Goal: Transaction & Acquisition: Purchase product/service

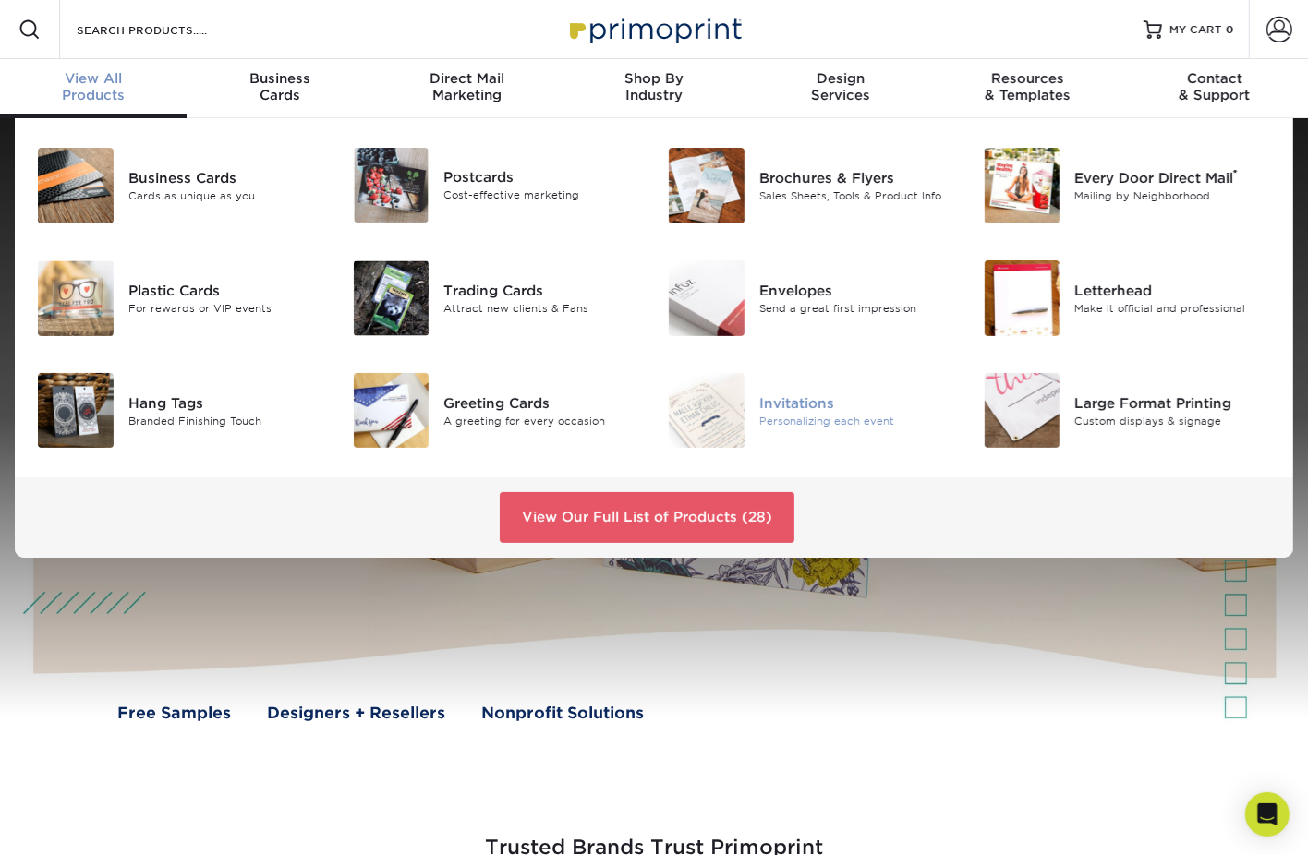
click at [772, 419] on div "Personalizing each event" at bounding box center [857, 421] width 197 height 16
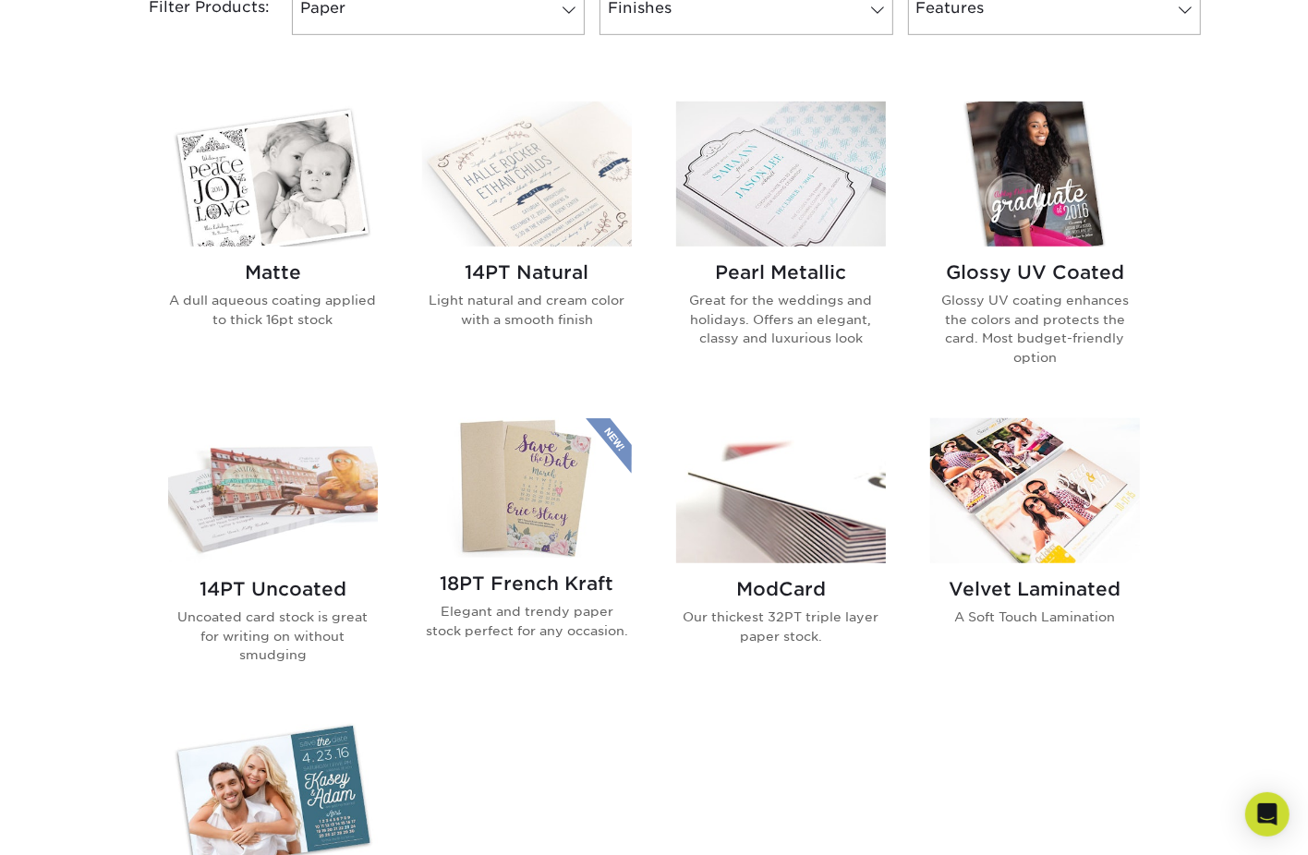
scroll to position [834, 0]
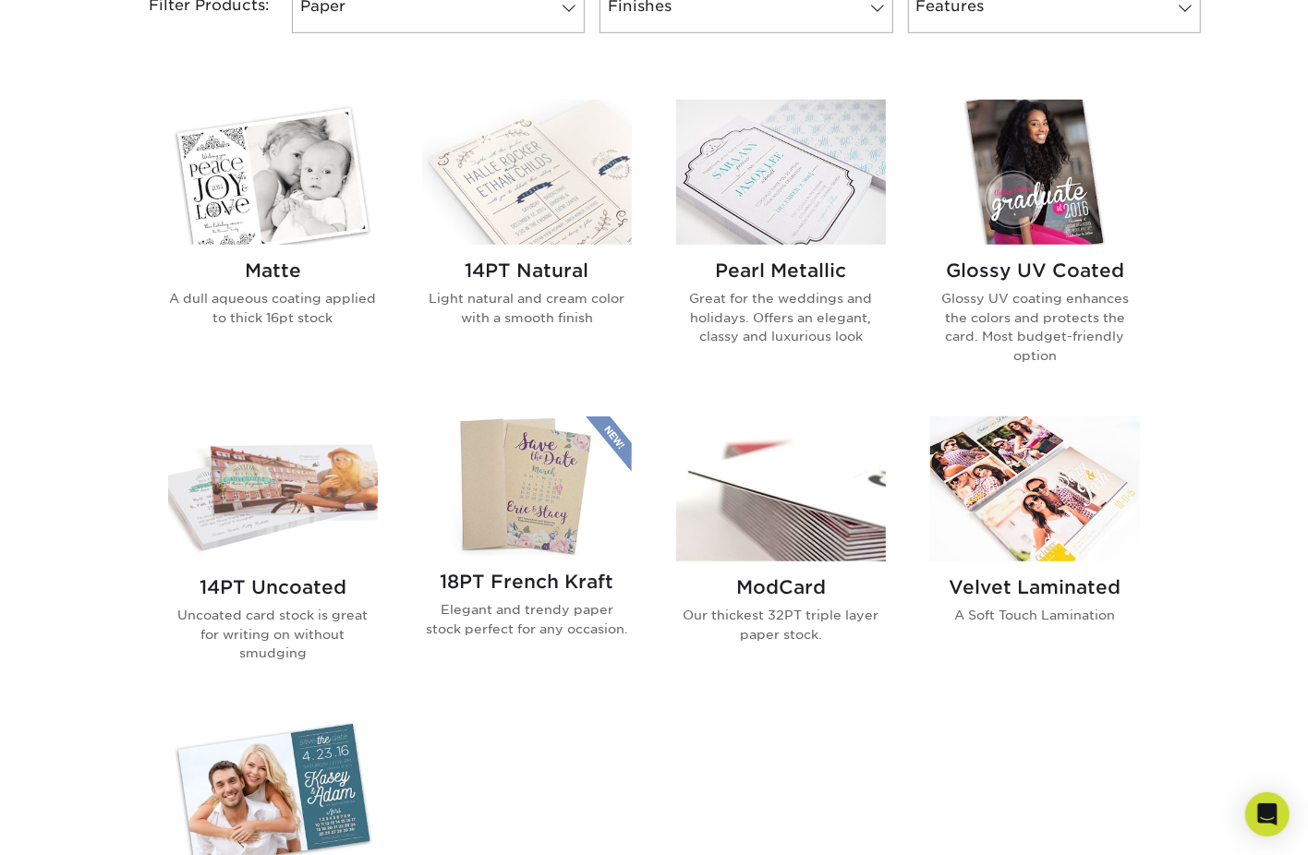
click at [272, 266] on h2 "Matte" at bounding box center [273, 271] width 210 height 22
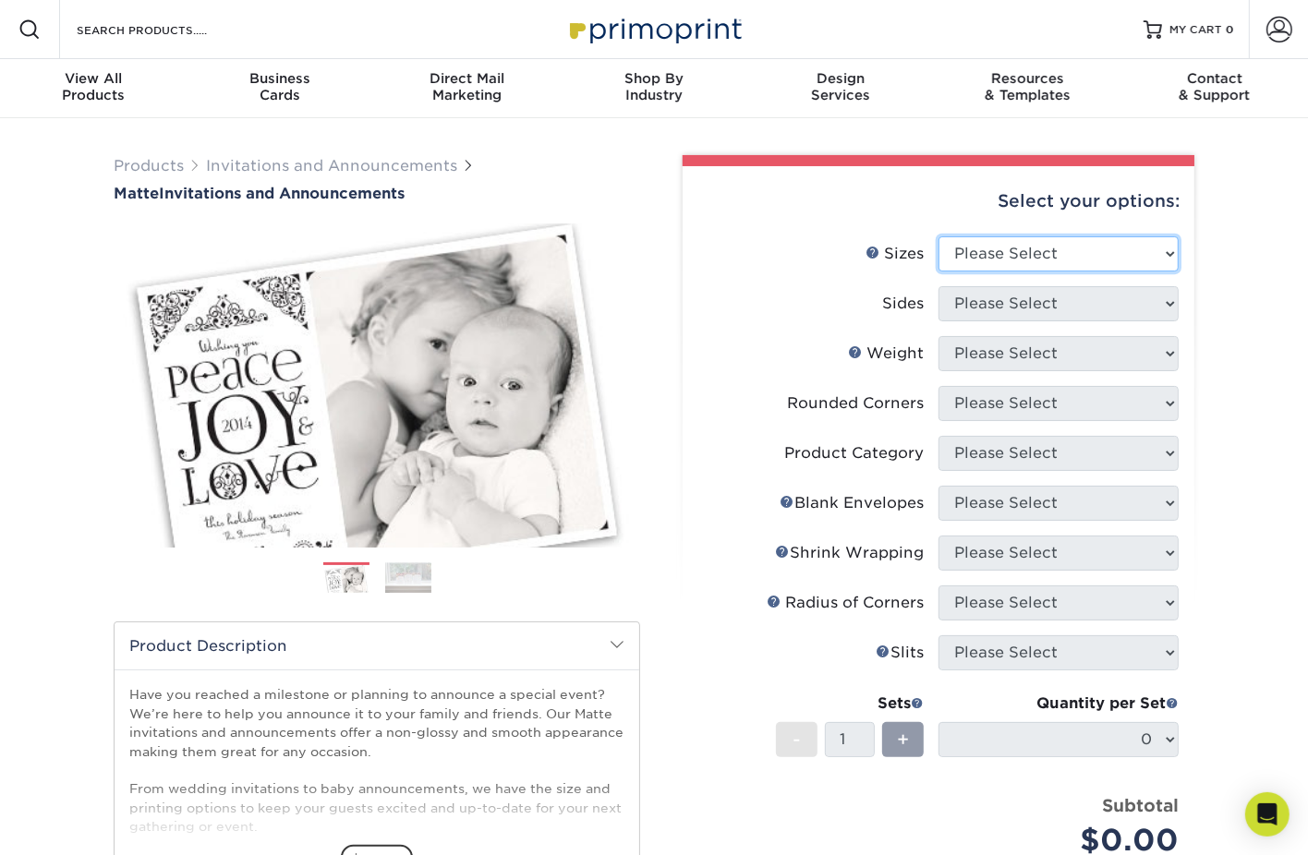
click at [1083, 265] on select "Please Select 4.25" x 5.5" 4.25" x 6" 5" x 7" 5.5" x 8.5" 6" x 6"" at bounding box center [1058, 253] width 240 height 35
select select "5.00x7.00"
click at [938, 236] on select "Please Select 4.25" x 5.5" 4.25" x 6" 5" x 7" 5.5" x 8.5" 6" x 6"" at bounding box center [1058, 253] width 240 height 35
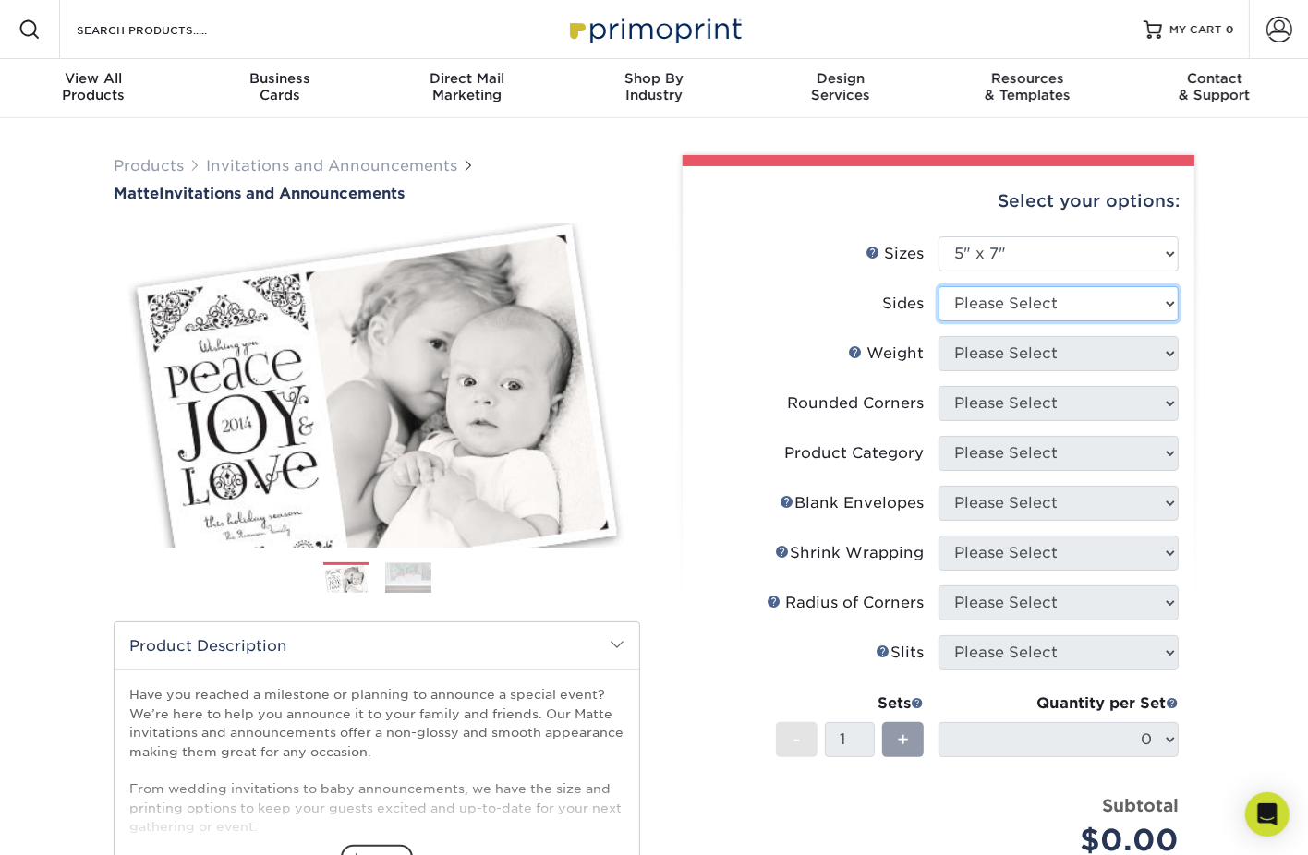
click at [1063, 319] on select "Please Select Print Both Sides Print Front Only" at bounding box center [1058, 303] width 240 height 35
select select "32d3c223-f82c-492b-b915-ba065a00862f"
click at [938, 286] on select "Please Select Print Both Sides Print Front Only" at bounding box center [1058, 303] width 240 height 35
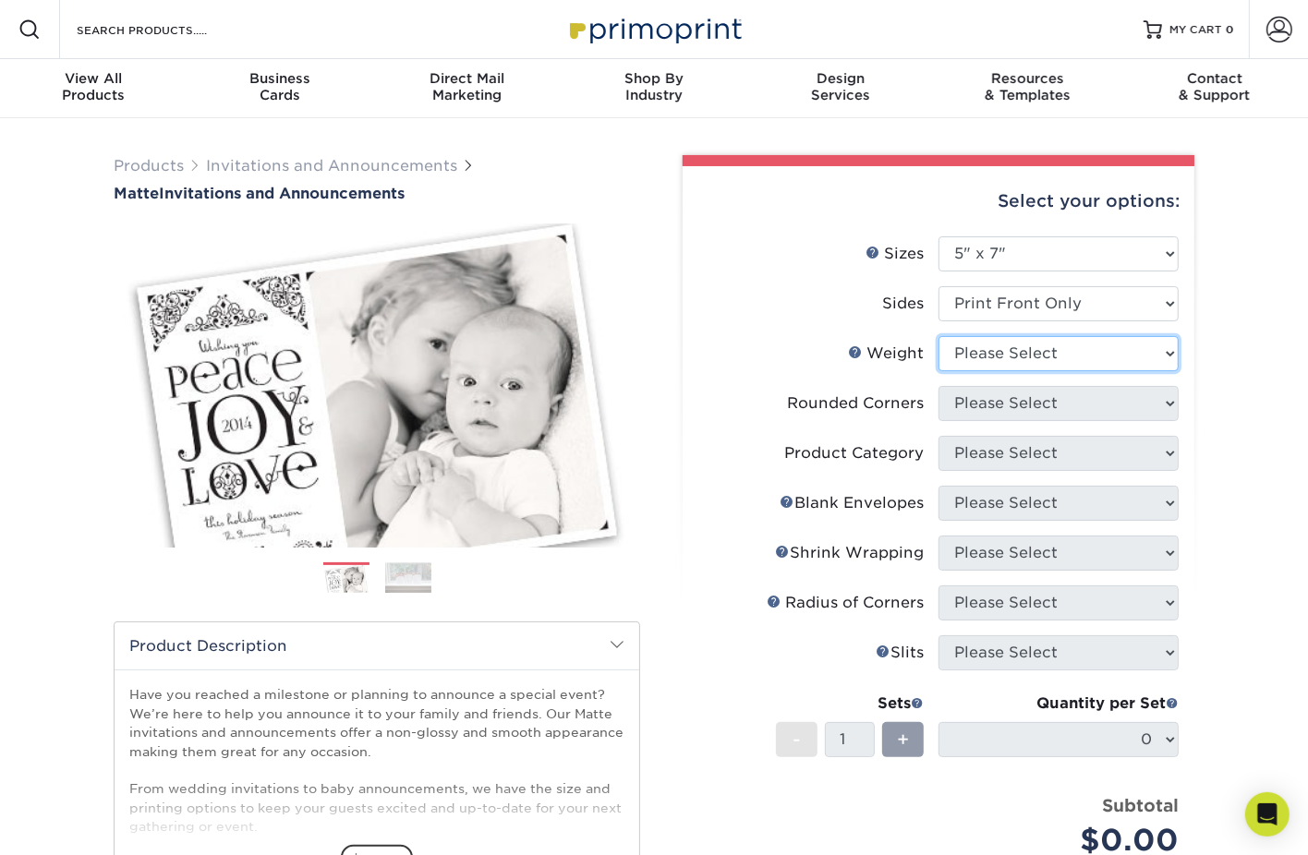
click at [1075, 366] on select "Please Select 16PT" at bounding box center [1058, 353] width 240 height 35
select select "16PT"
click at [938, 336] on select "Please Select 16PT" at bounding box center [1058, 353] width 240 height 35
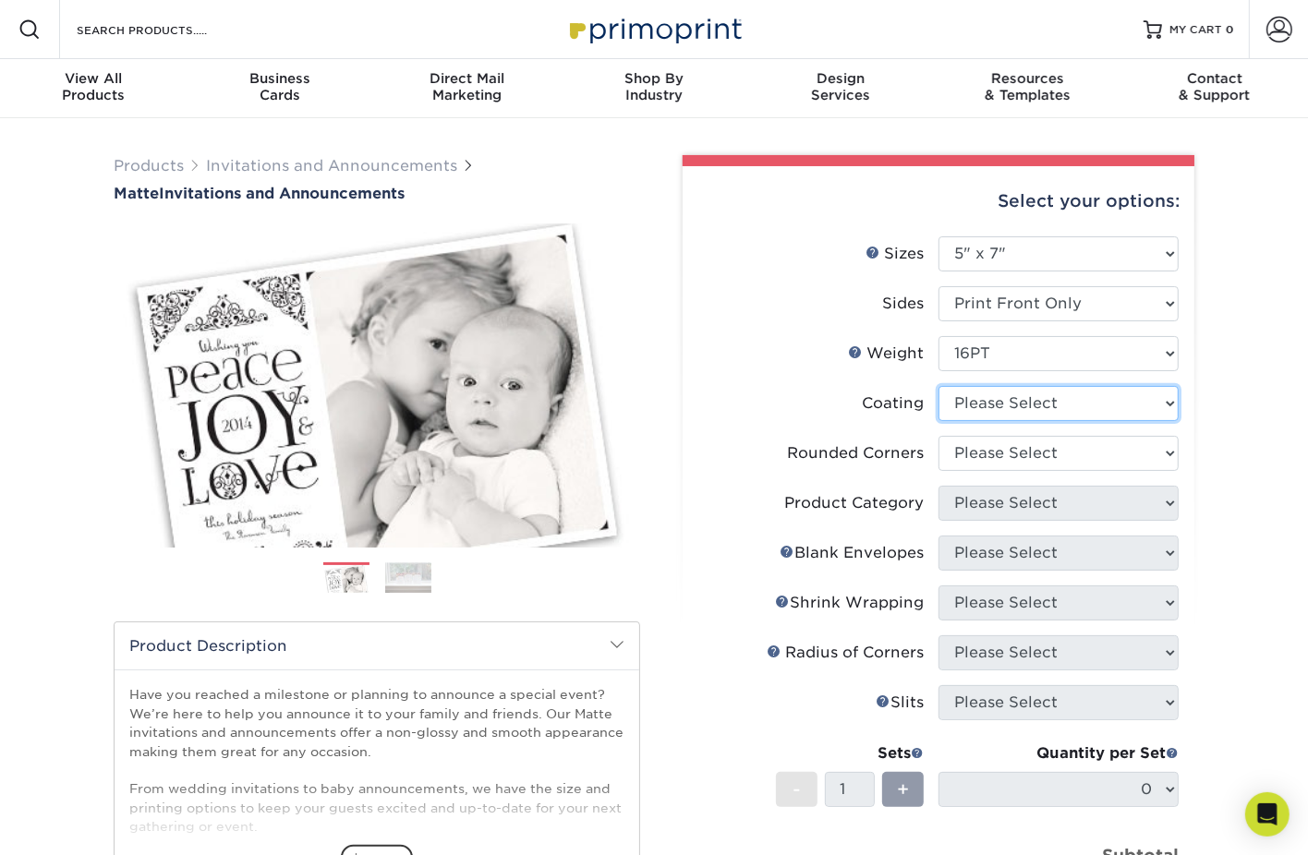
click at [1082, 406] on select at bounding box center [1058, 403] width 240 height 35
select select "121bb7b5-3b4d-429f-bd8d-bbf80e953313"
click at [938, 386] on select at bounding box center [1058, 403] width 240 height 35
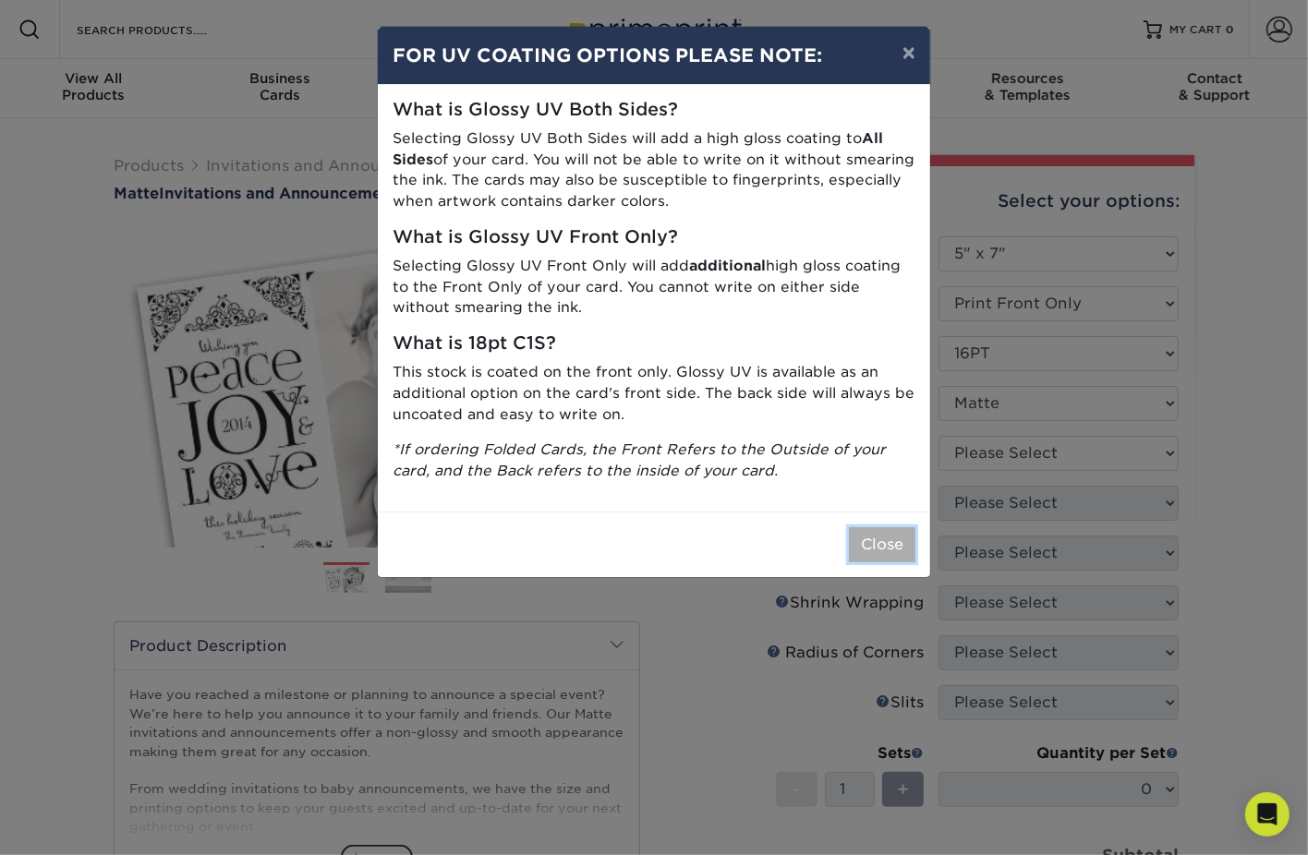
click at [882, 552] on button "Close" at bounding box center [882, 544] width 67 height 35
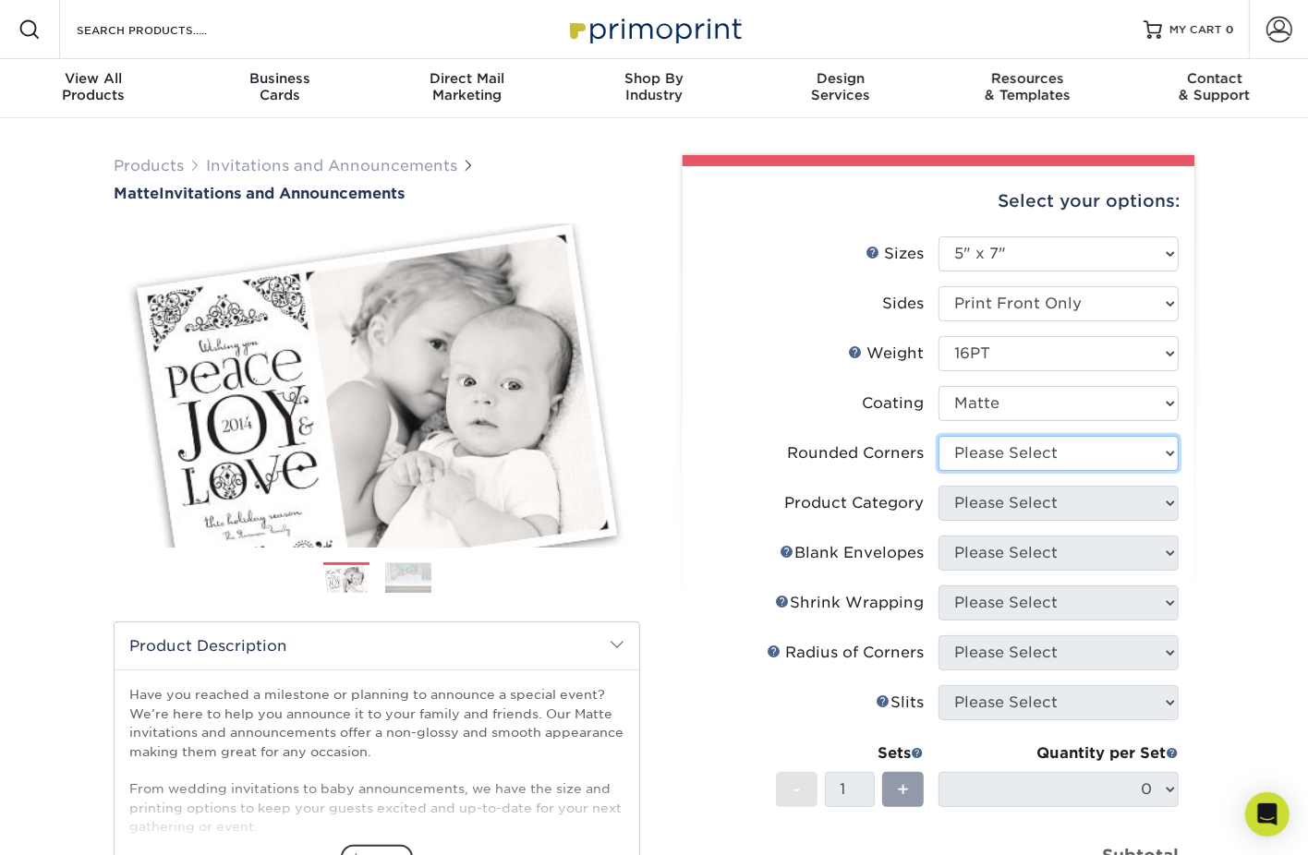
click at [1096, 461] on select "Please Select Yes - Round 4 Corners No" at bounding box center [1058, 453] width 240 height 35
select select "7672df9e-0e0a-464d-8e1f-920c575e4da3"
click at [938, 436] on select "Please Select Yes - Round 4 Corners No" at bounding box center [1058, 453] width 240 height 35
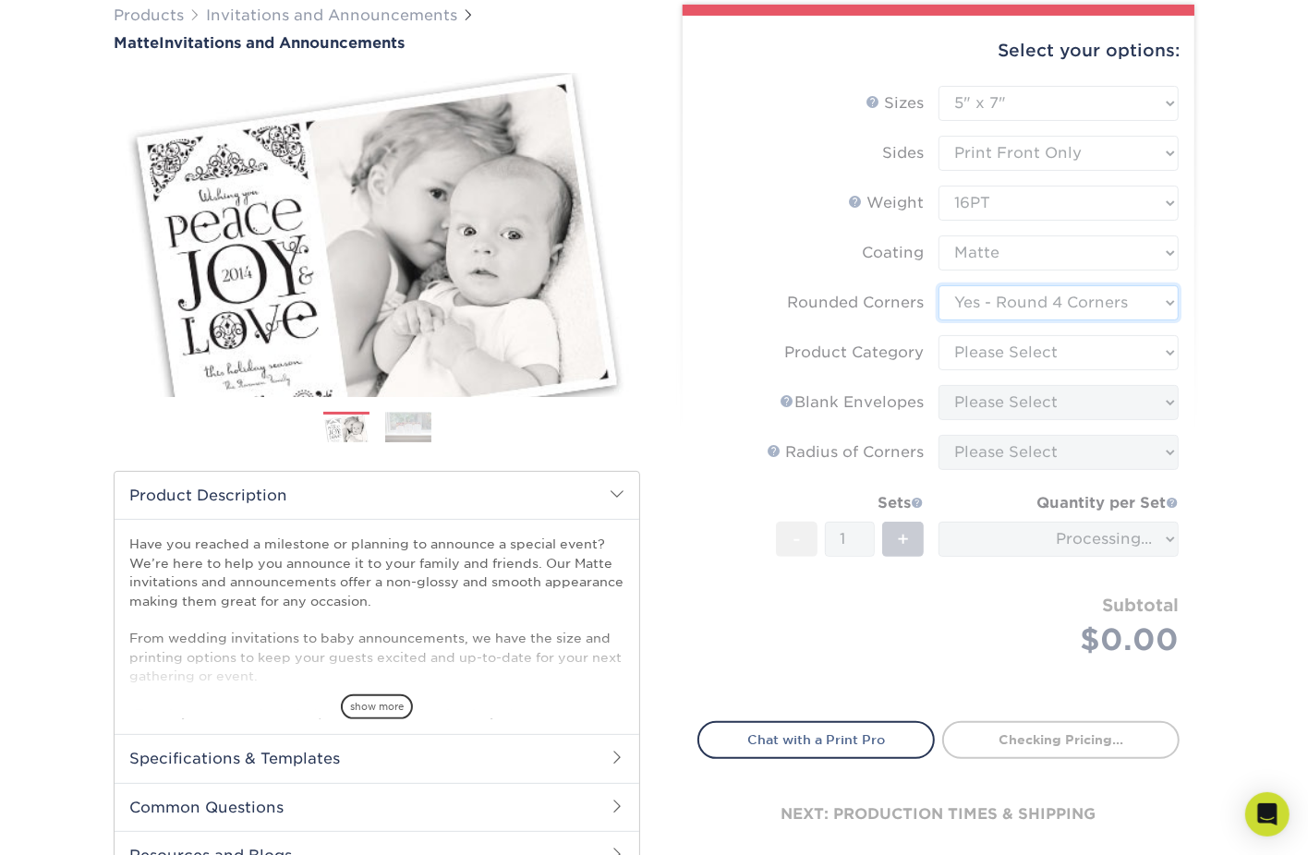
scroll to position [150, 0]
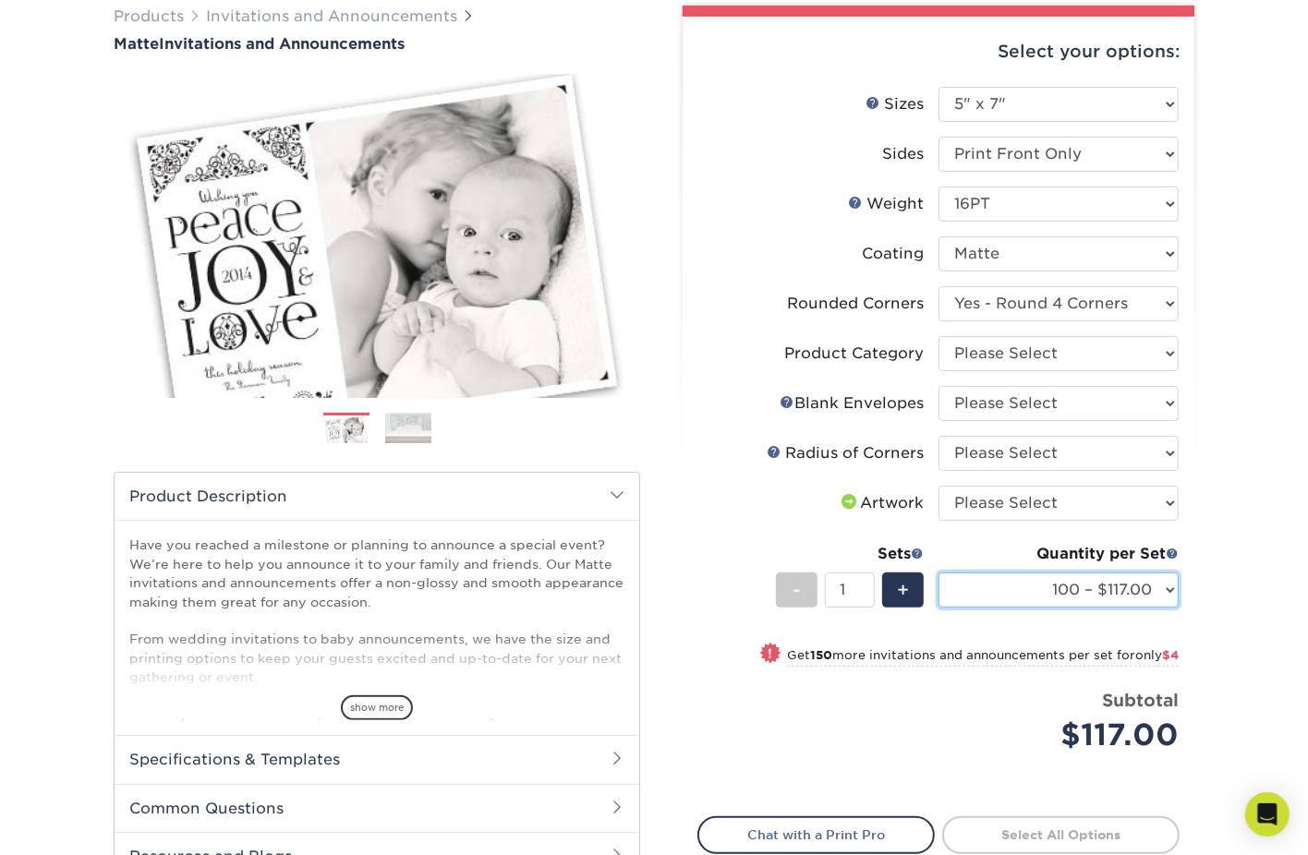
click at [1083, 592] on select "100 – $117.00 250 – $121.00 500 – $170.00 1000 – $214.00 2500 – $391.00 5000 – …" at bounding box center [1058, 590] width 240 height 35
